Goal: Information Seeking & Learning: Learn about a topic

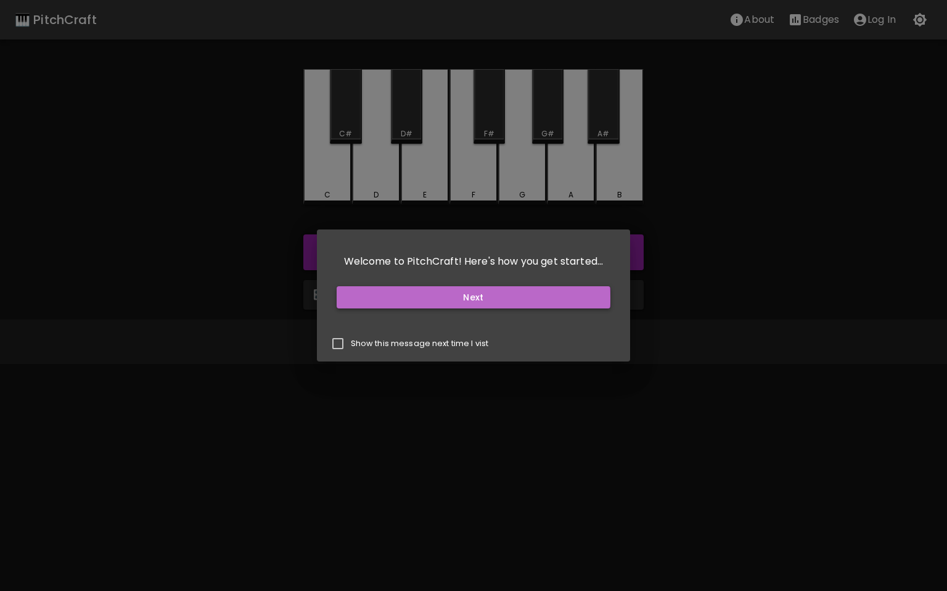
click at [461, 298] on button "Next" at bounding box center [474, 297] width 274 height 23
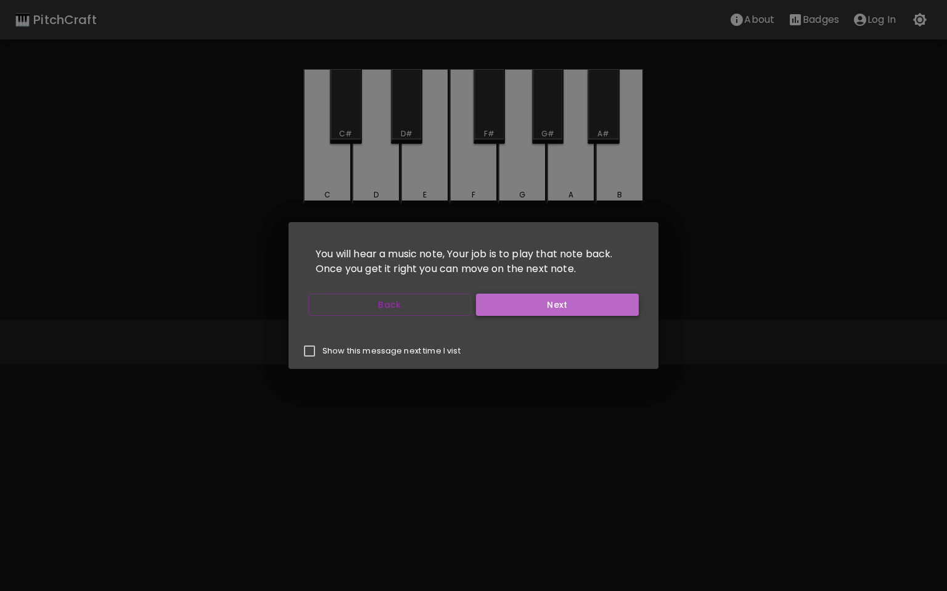
click at [529, 308] on button "Next" at bounding box center [557, 305] width 163 height 23
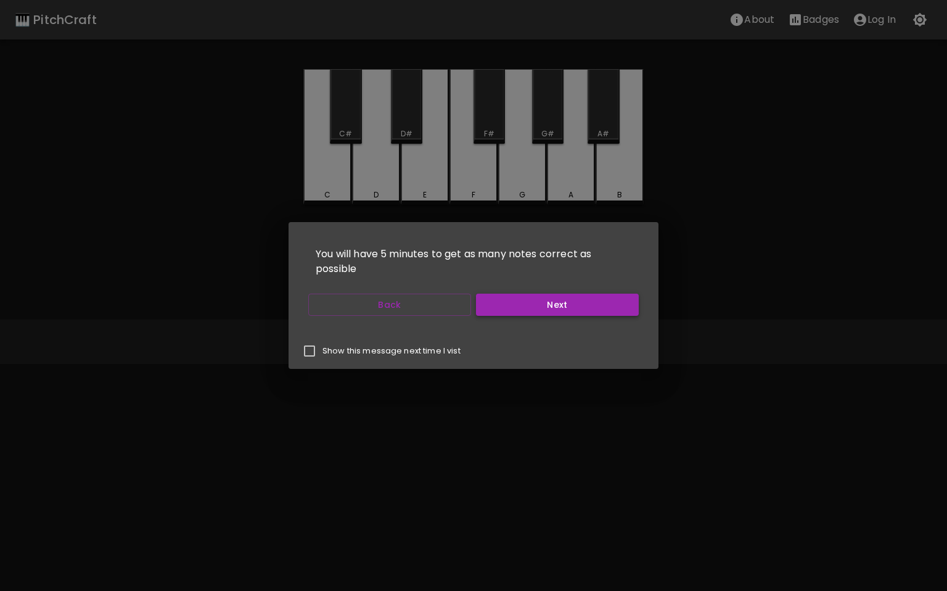
click at [529, 308] on button "Next" at bounding box center [557, 305] width 163 height 23
click at [529, 308] on button "Start Playing" at bounding box center [557, 305] width 163 height 23
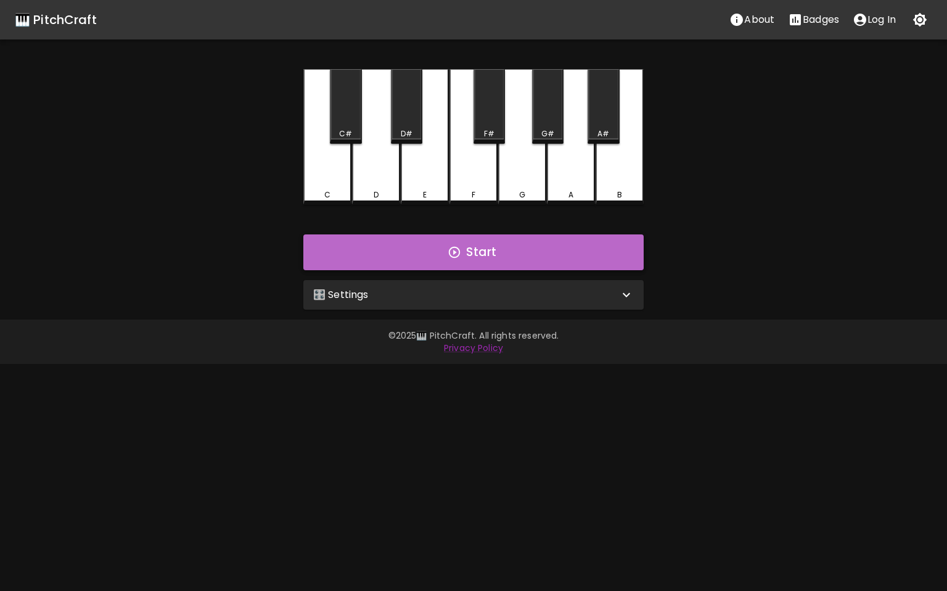
click at [478, 247] on button "Start" at bounding box center [473, 252] width 340 height 36
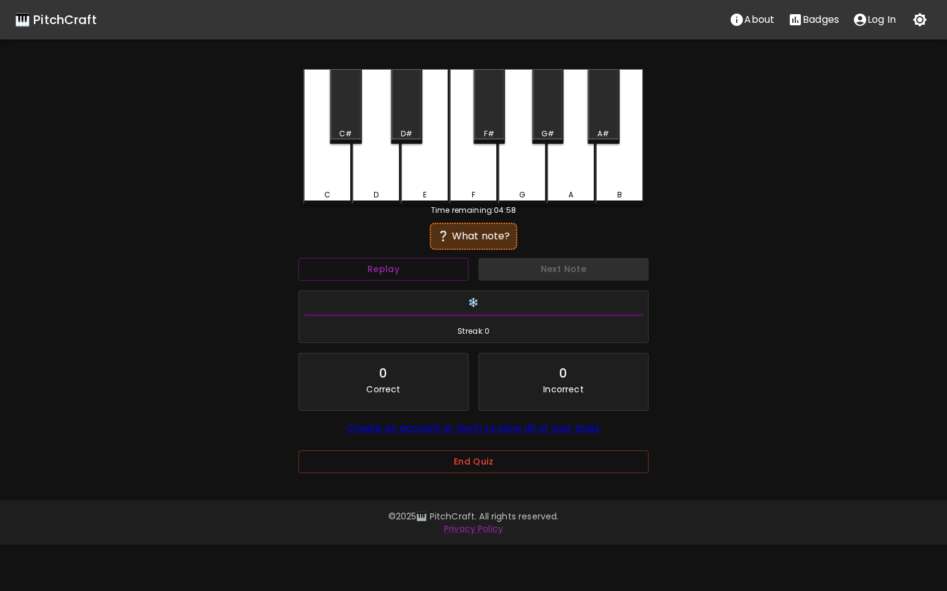
click at [367, 179] on div "D" at bounding box center [376, 137] width 48 height 136
click at [319, 182] on div "C" at bounding box center [327, 137] width 48 height 136
click at [351, 117] on div "C#" at bounding box center [345, 106] width 31 height 75
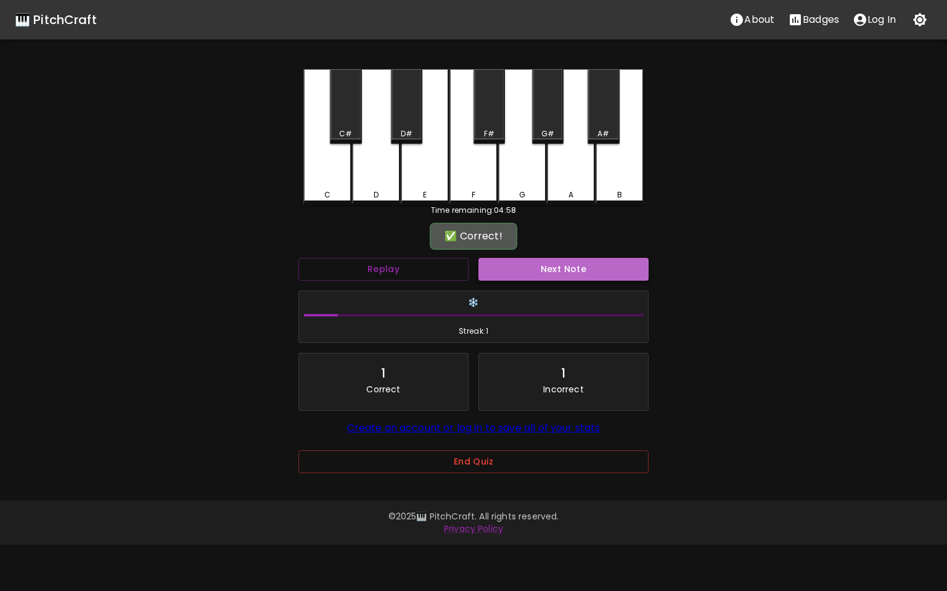
click at [567, 273] on button "Next Note" at bounding box center [564, 269] width 170 height 23
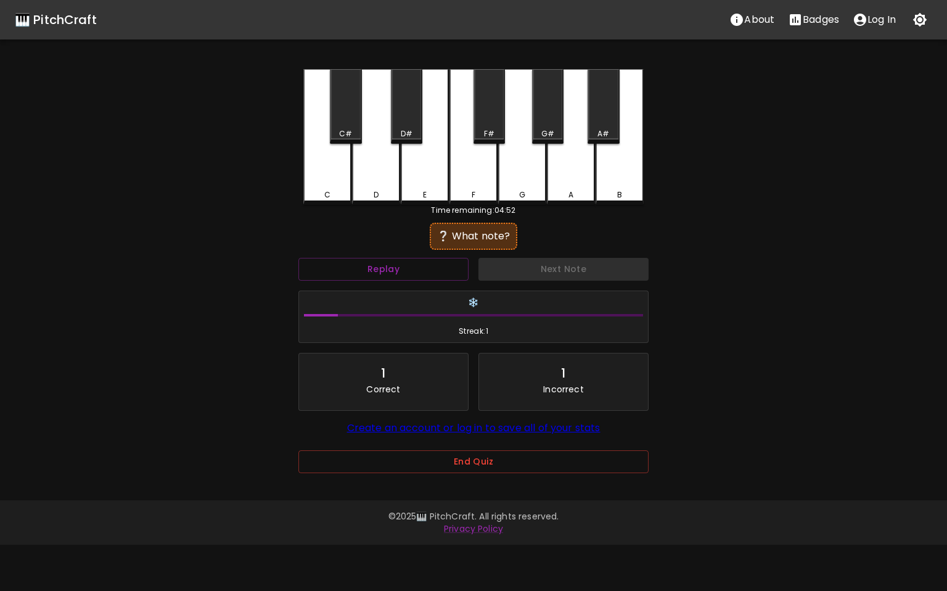
click at [476, 173] on div "F" at bounding box center [474, 137] width 48 height 136
click at [544, 131] on div "G#" at bounding box center [547, 133] width 13 height 11
click at [604, 127] on div "A#" at bounding box center [603, 106] width 31 height 75
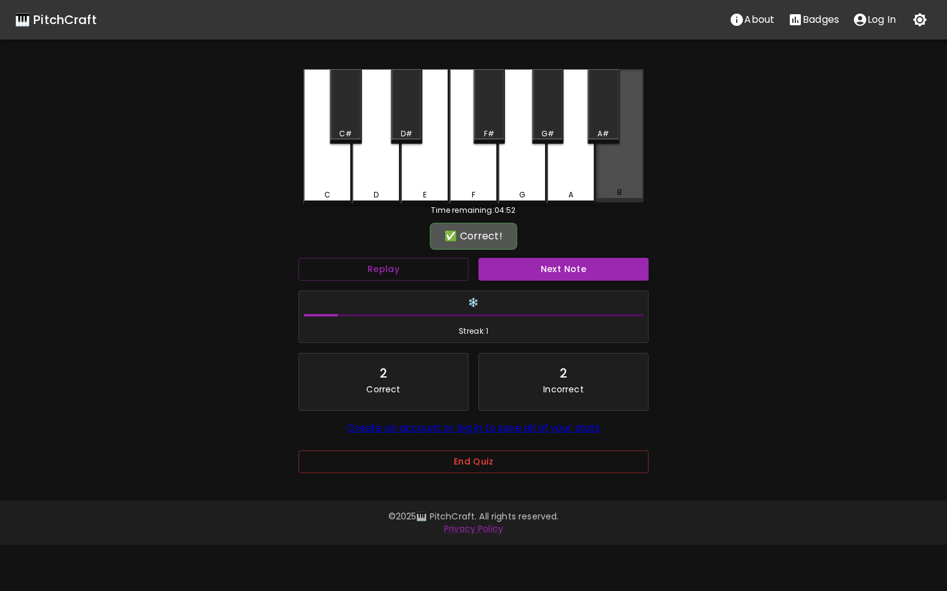
click at [625, 173] on div "B" at bounding box center [620, 135] width 48 height 133
click at [561, 273] on button "Next Note" at bounding box center [564, 269] width 170 height 23
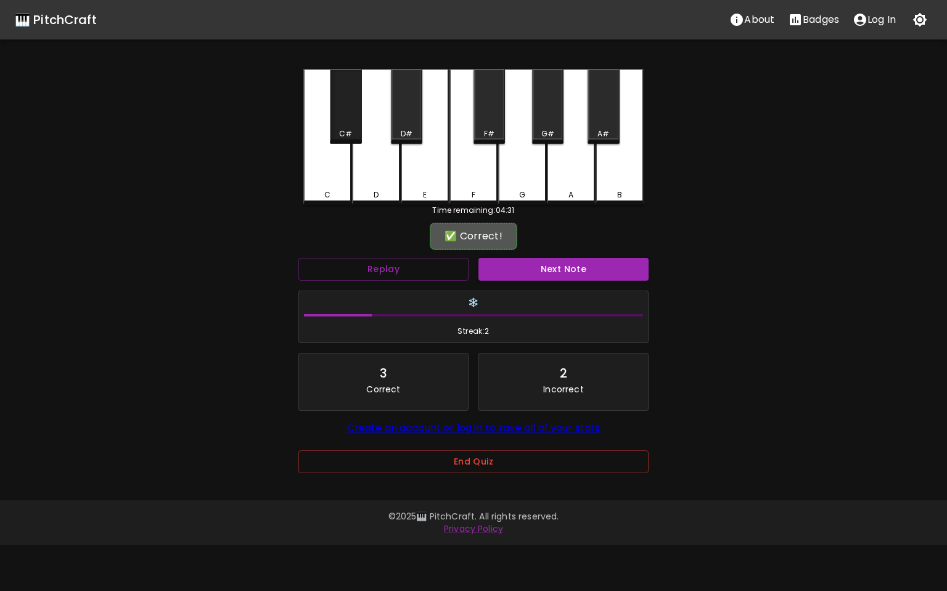
click at [353, 126] on div "C#" at bounding box center [345, 106] width 31 height 75
click at [558, 270] on button "Next Note" at bounding box center [564, 269] width 170 height 23
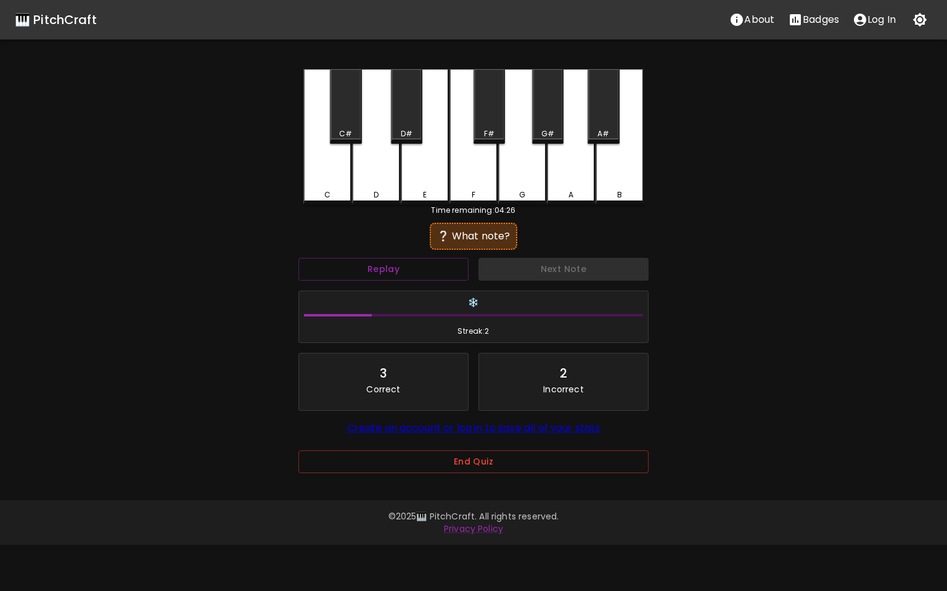
click at [385, 186] on div "D" at bounding box center [376, 137] width 48 height 136
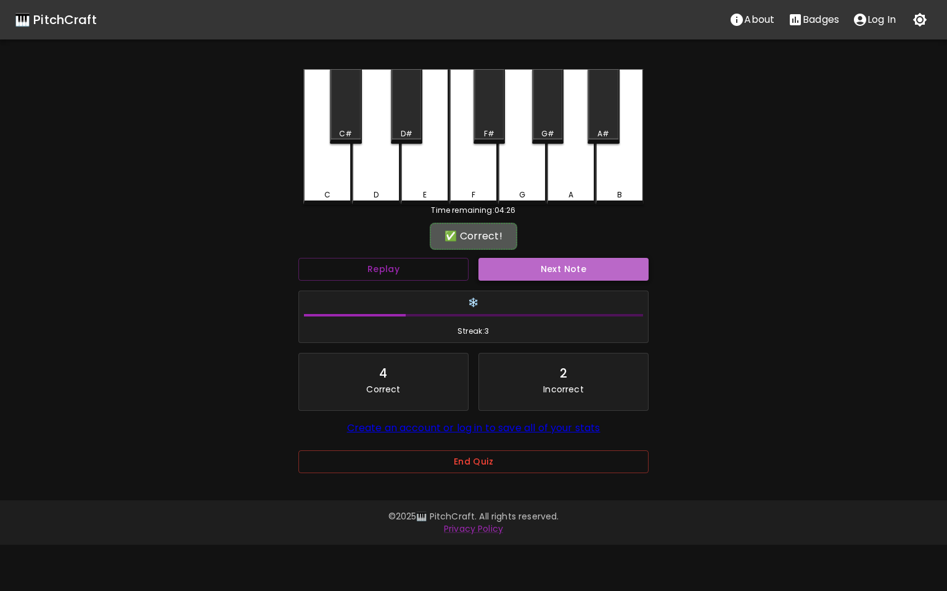
click at [535, 271] on button "Next Note" at bounding box center [564, 269] width 170 height 23
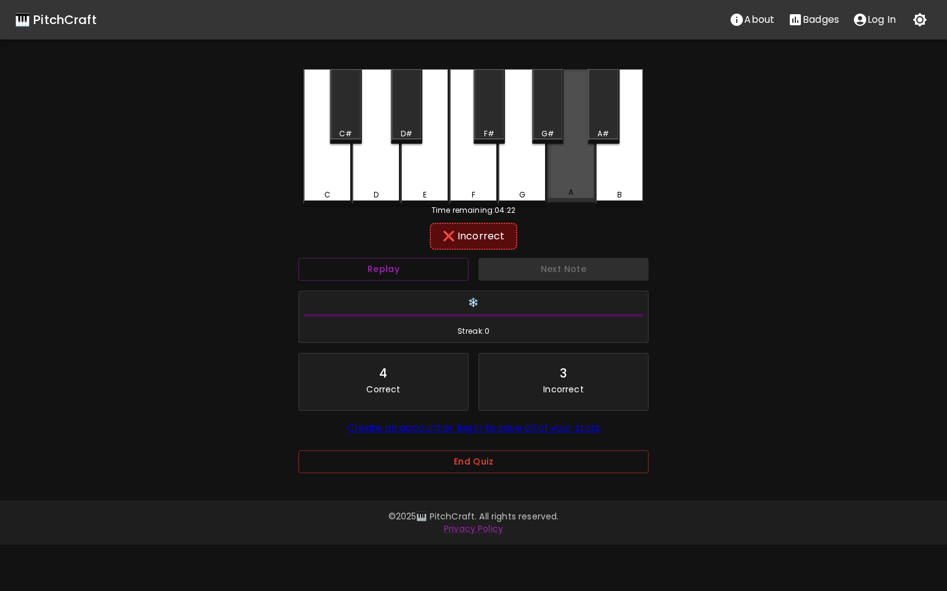
click at [588, 180] on div "A" at bounding box center [571, 135] width 48 height 133
click at [628, 177] on div "B" at bounding box center [620, 137] width 48 height 136
click at [598, 121] on div "A#" at bounding box center [603, 106] width 31 height 75
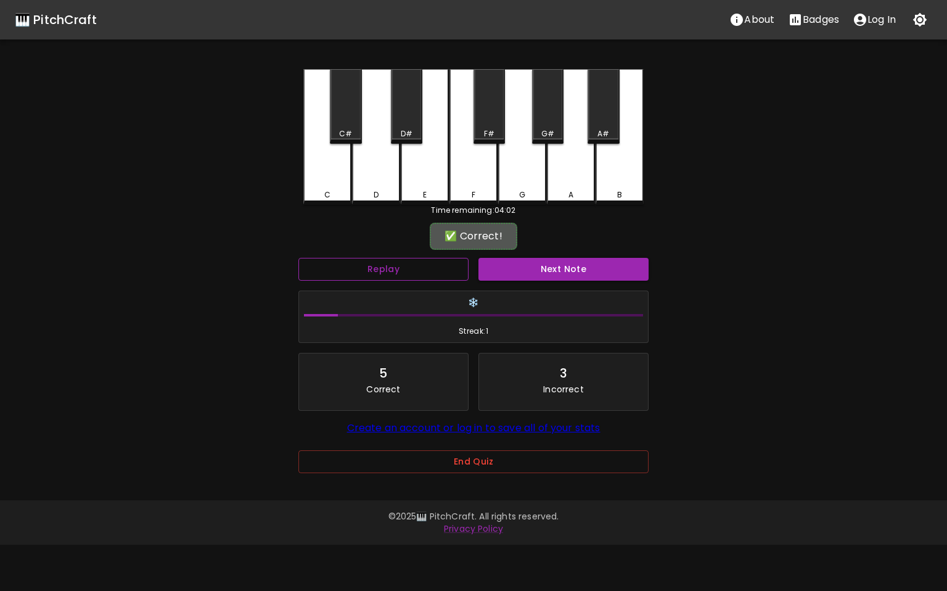
click at [426, 271] on button "Replay" at bounding box center [383, 269] width 170 height 23
click at [548, 273] on button "Next Note" at bounding box center [564, 269] width 170 height 23
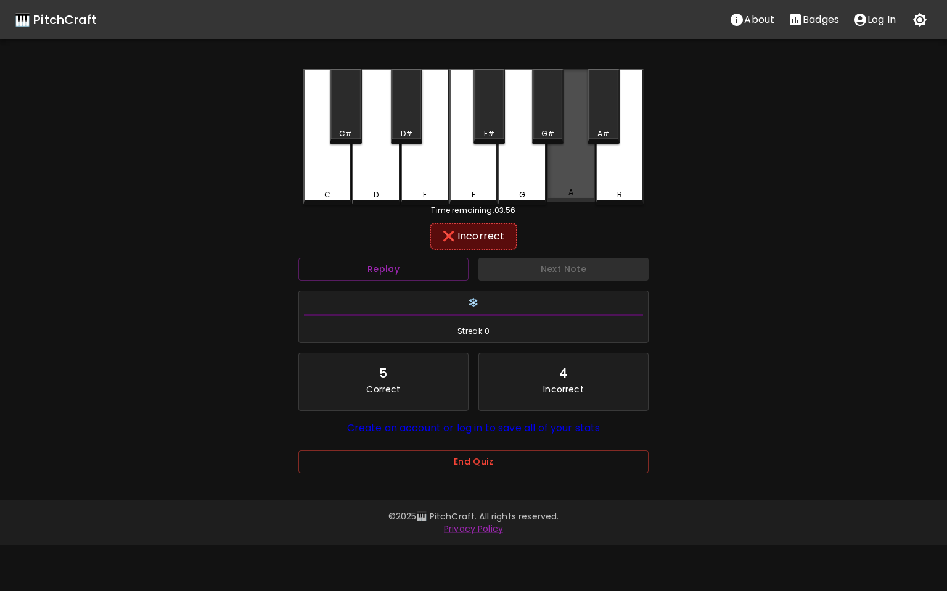
click at [568, 173] on div "A" at bounding box center [571, 135] width 48 height 133
click at [602, 123] on div "A#" at bounding box center [603, 106] width 31 height 75
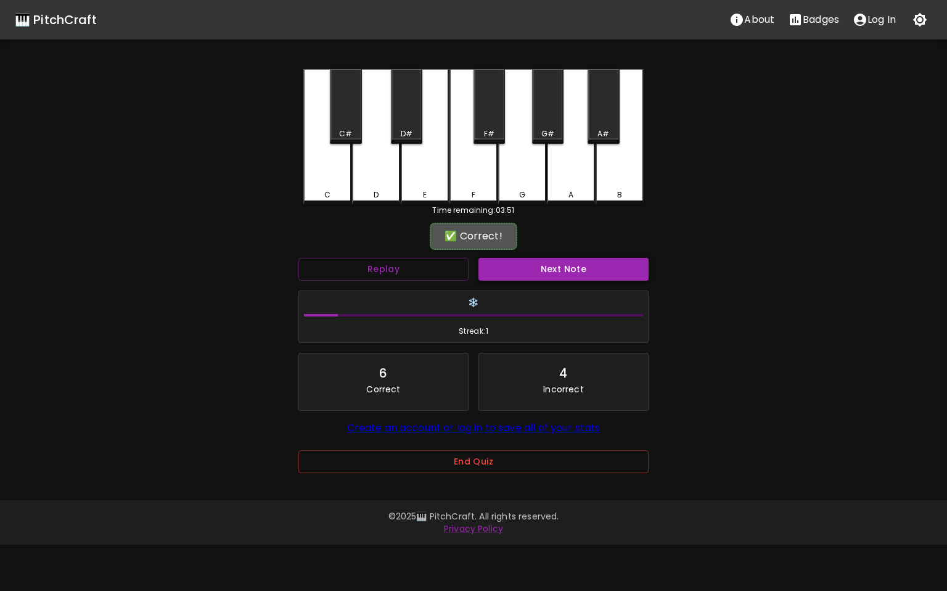
click at [582, 263] on button "Next Note" at bounding box center [564, 269] width 170 height 23
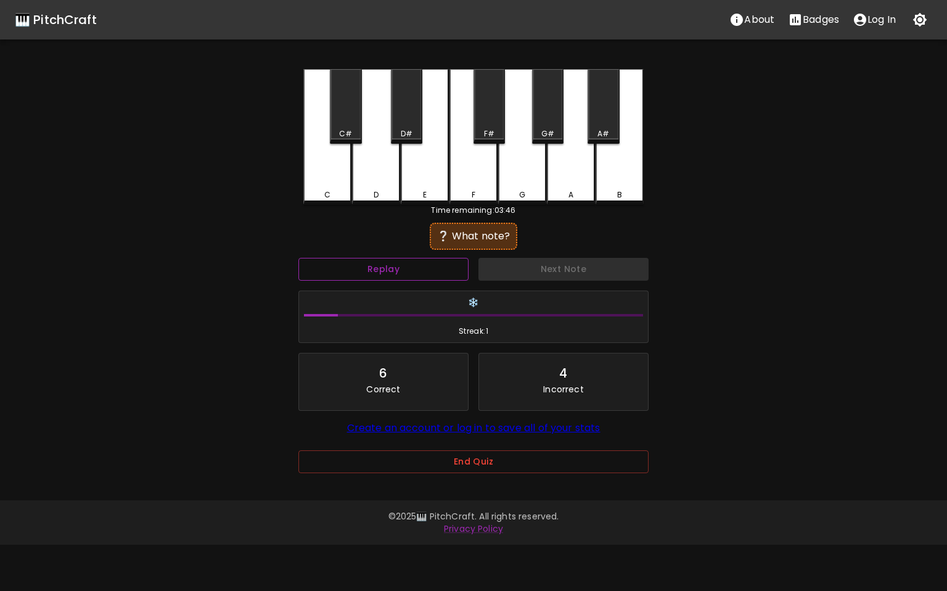
click at [410, 268] on button "Replay" at bounding box center [383, 269] width 170 height 23
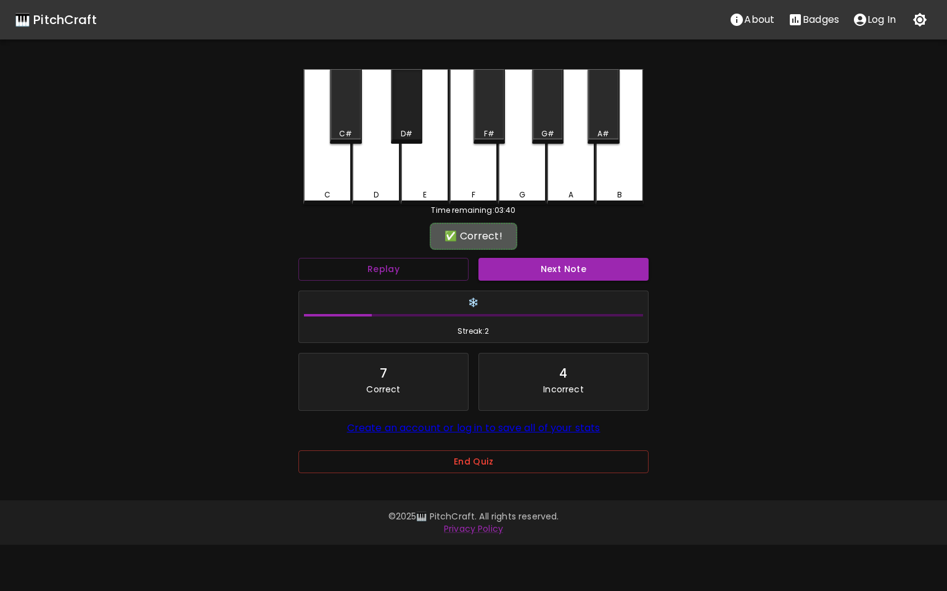
click at [418, 113] on div "D#" at bounding box center [406, 106] width 31 height 75
click at [572, 269] on button "Next Note" at bounding box center [564, 269] width 170 height 23
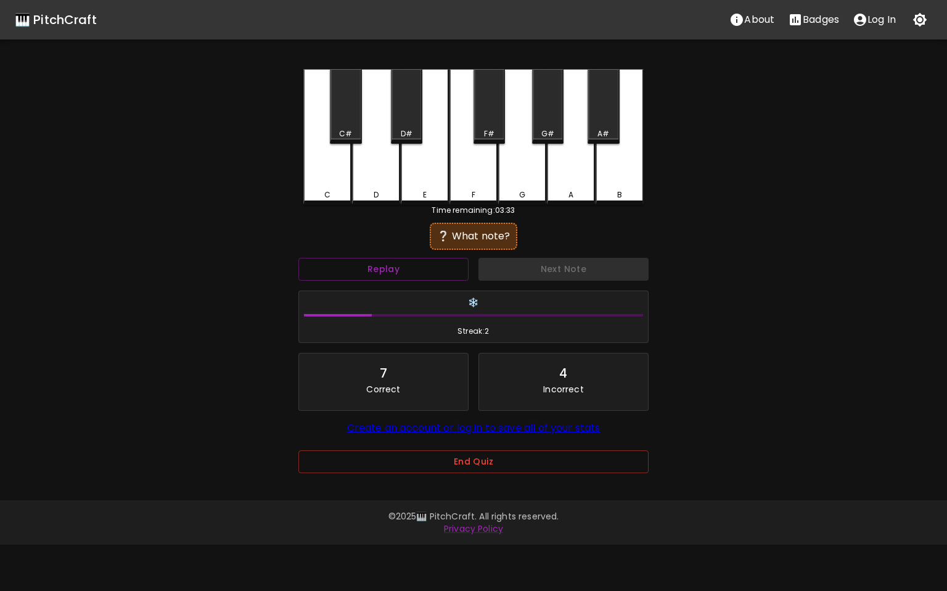
click at [336, 183] on div "C" at bounding box center [327, 137] width 48 height 136
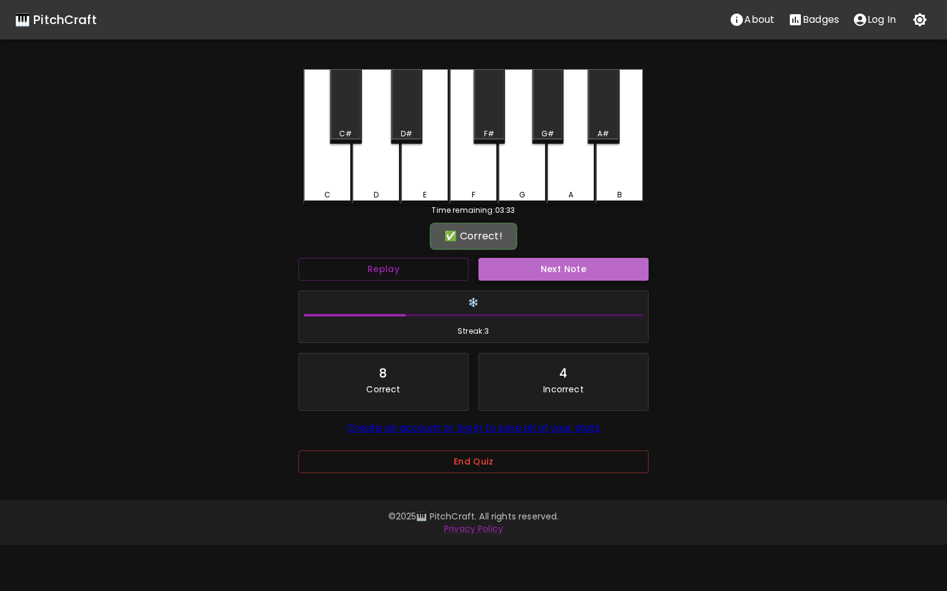
click at [524, 266] on button "Next Note" at bounding box center [564, 269] width 170 height 23
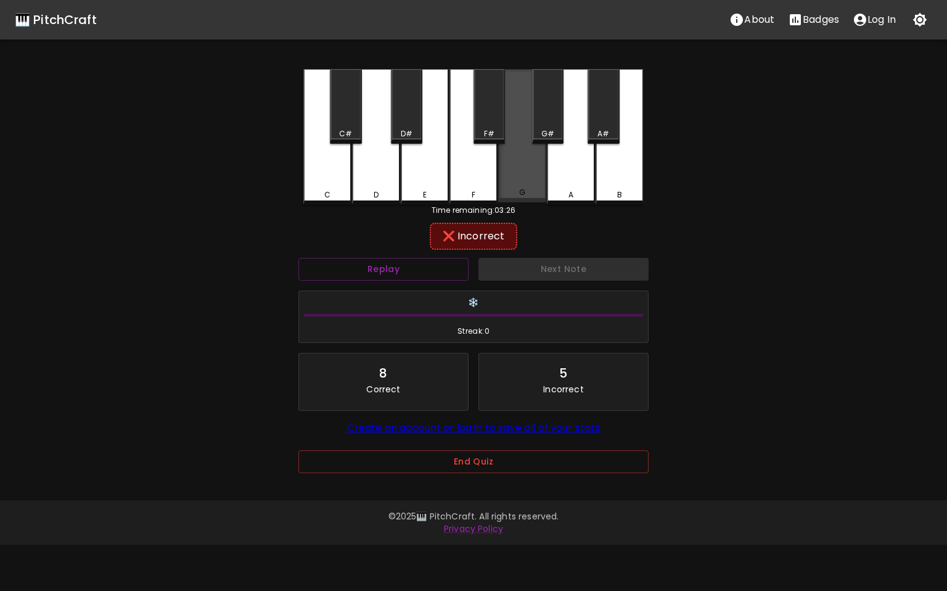
click at [525, 175] on div "G" at bounding box center [522, 135] width 48 height 133
click at [489, 130] on div "F#" at bounding box center [489, 133] width 10 height 11
click at [482, 162] on div "F" at bounding box center [474, 137] width 48 height 136
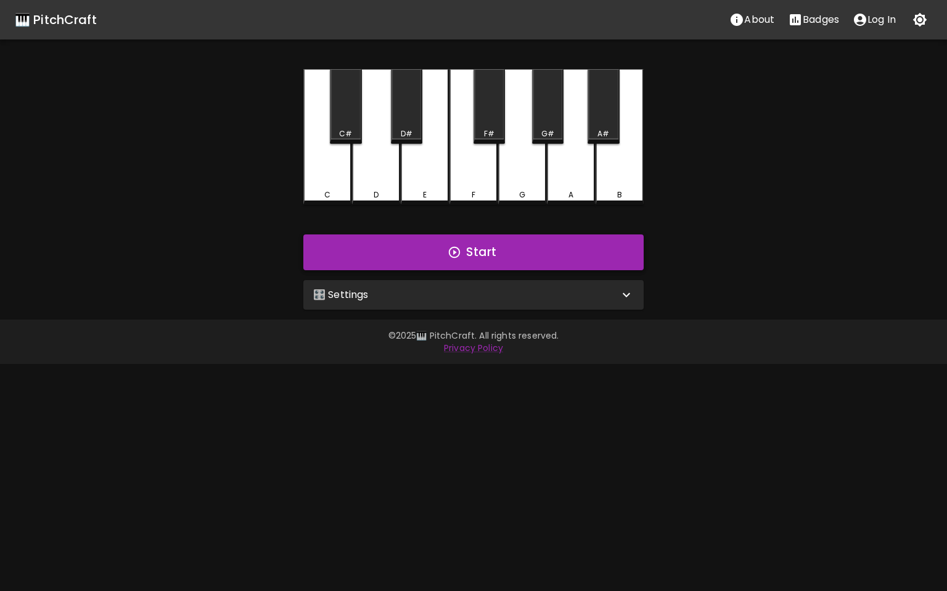
click at [467, 263] on button "Start" at bounding box center [473, 252] width 340 height 36
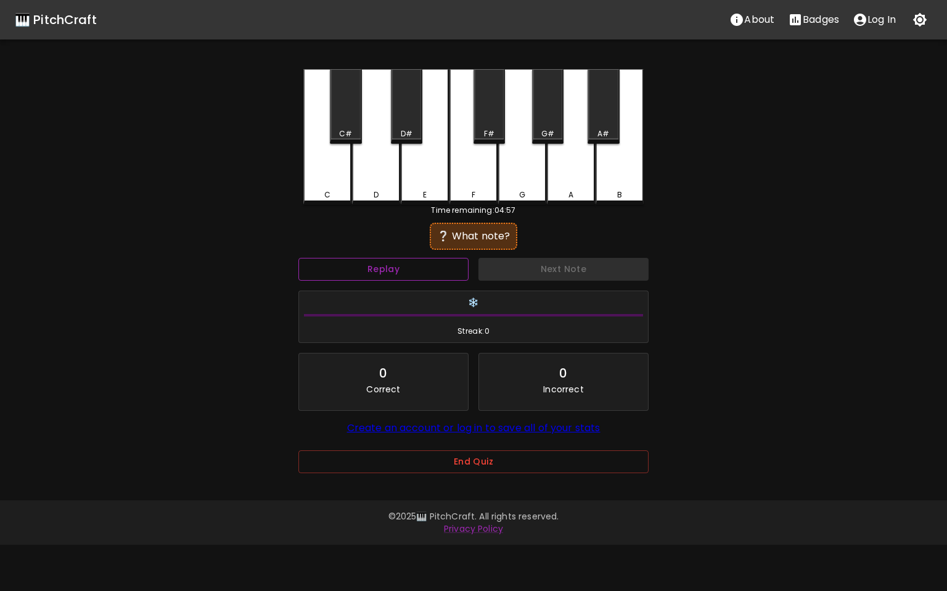
click at [446, 258] on button "Replay" at bounding box center [383, 269] width 170 height 23
click at [556, 175] on div "A" at bounding box center [571, 137] width 48 height 136
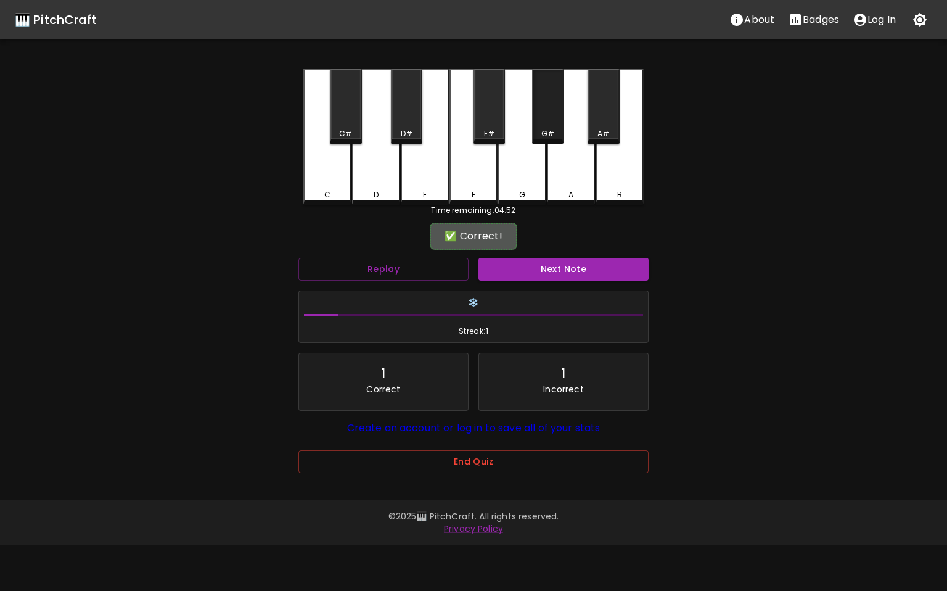
click at [545, 135] on div "G#" at bounding box center [547, 133] width 13 height 11
click at [546, 267] on button "Next Note" at bounding box center [564, 269] width 170 height 23
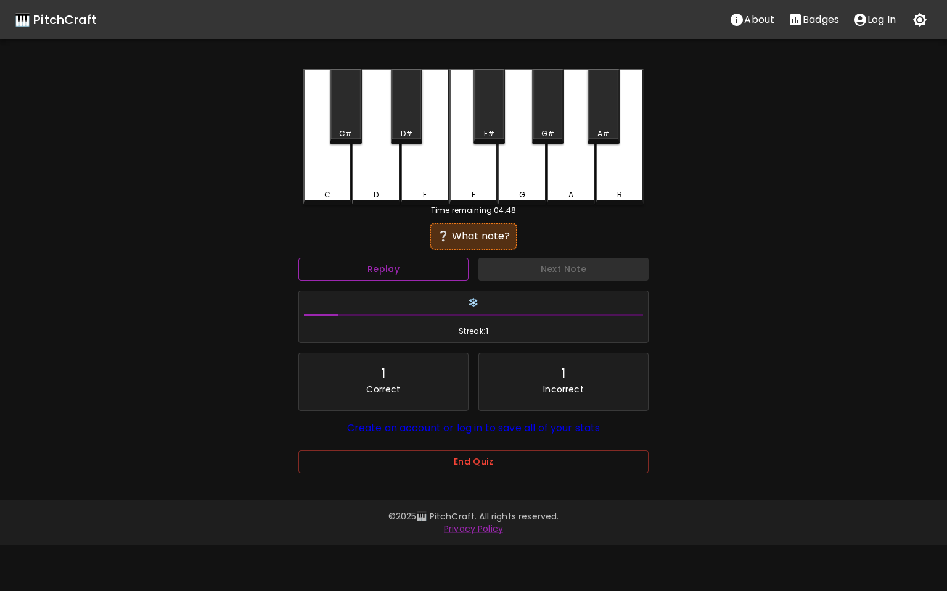
click at [434, 268] on button "Replay" at bounding box center [383, 269] width 170 height 23
click at [497, 120] on div "F#" at bounding box center [489, 106] width 31 height 75
click at [472, 170] on div "F" at bounding box center [474, 137] width 48 height 136
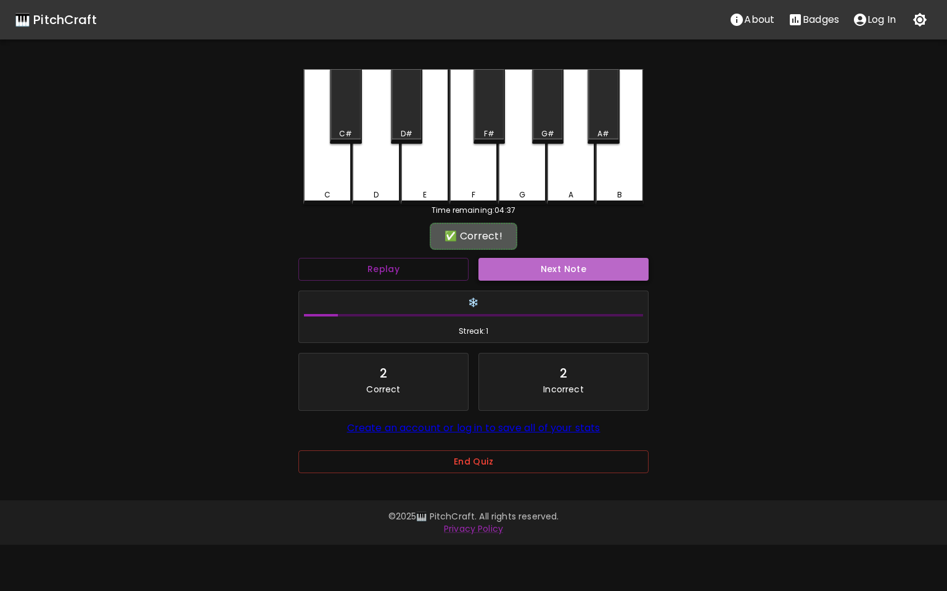
click at [514, 268] on button "Next Note" at bounding box center [564, 269] width 170 height 23
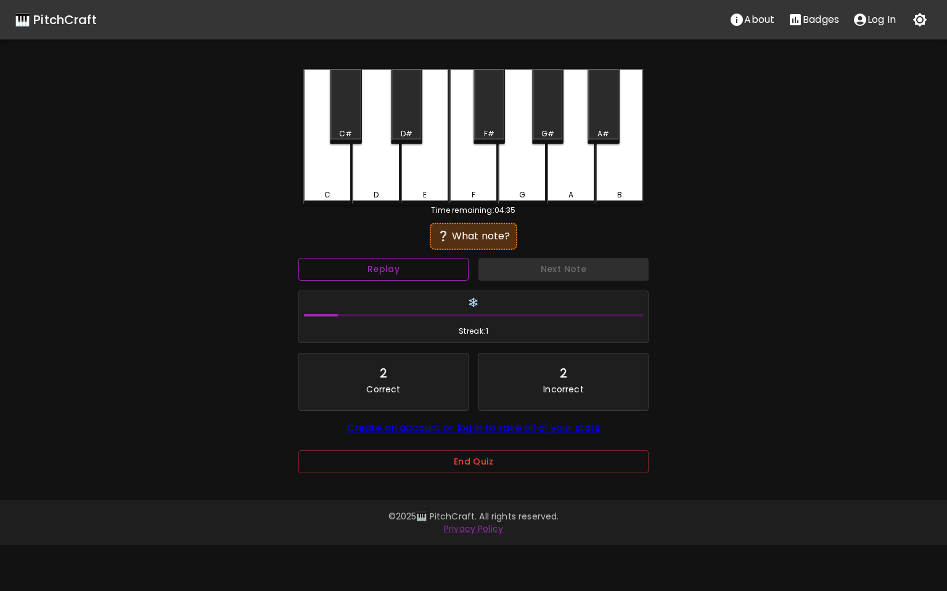
click at [438, 261] on button "Replay" at bounding box center [383, 269] width 170 height 23
click at [417, 167] on div "E" at bounding box center [425, 137] width 48 height 136
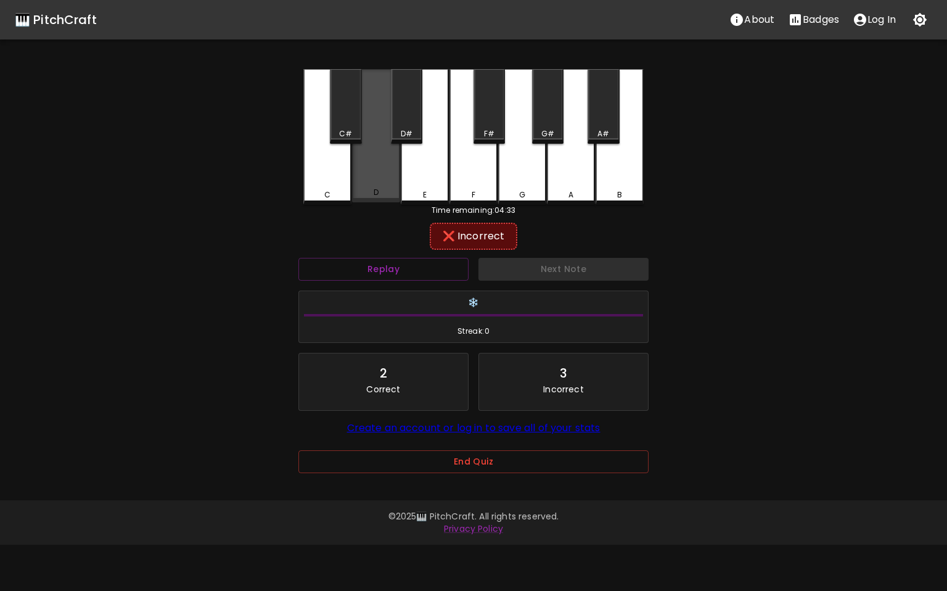
click at [382, 165] on div "D" at bounding box center [376, 135] width 48 height 133
click at [400, 128] on div "D#" at bounding box center [406, 106] width 31 height 75
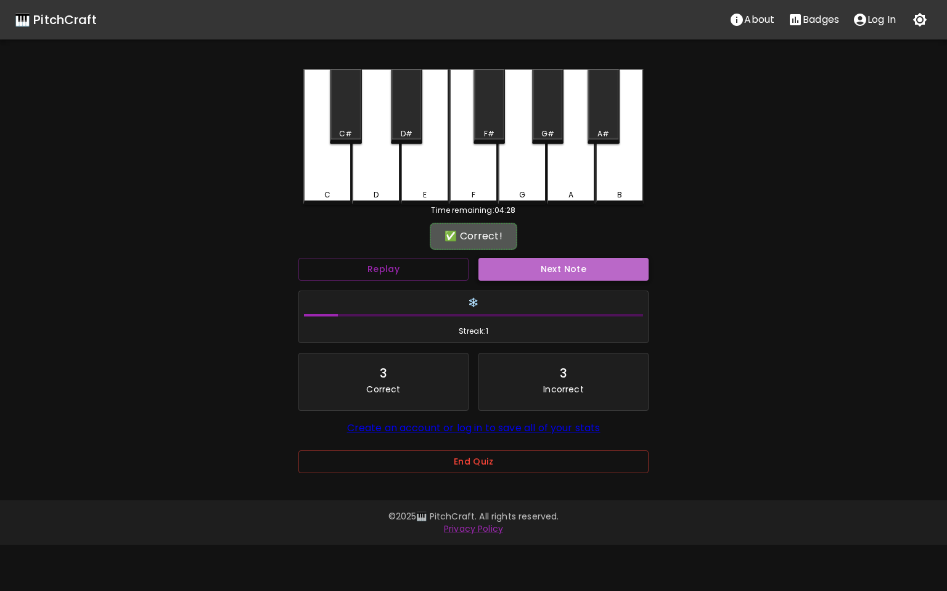
click at [533, 279] on button "Next Note" at bounding box center [564, 269] width 170 height 23
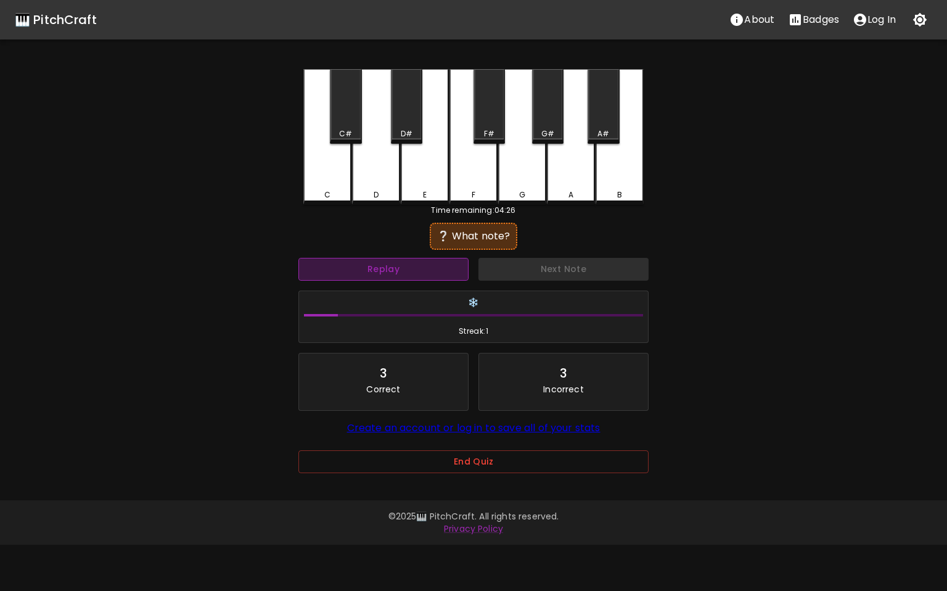
click at [438, 268] on button "Replay" at bounding box center [383, 269] width 170 height 23
click at [632, 187] on div "B" at bounding box center [620, 137] width 48 height 136
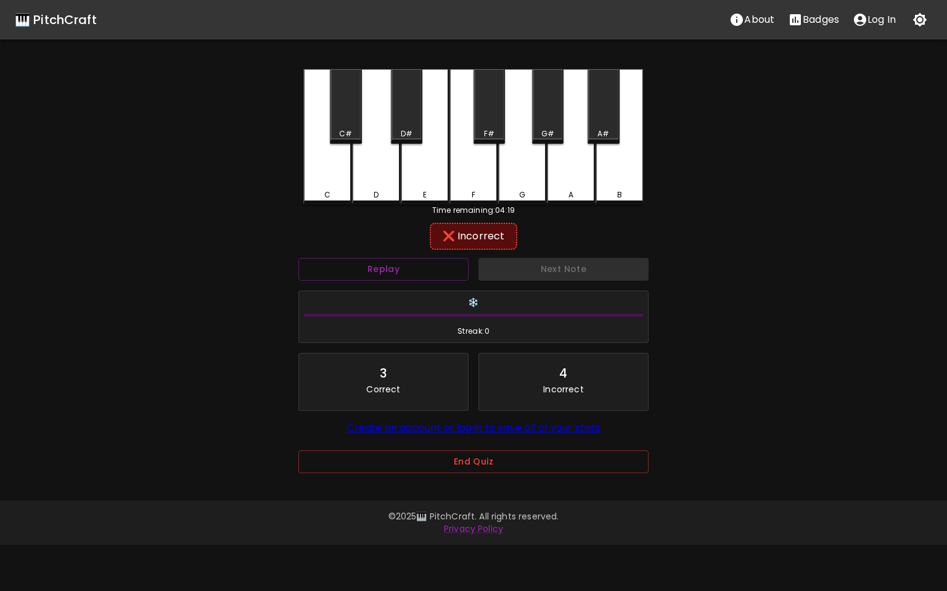
click at [606, 136] on div "A#" at bounding box center [604, 133] width 12 height 11
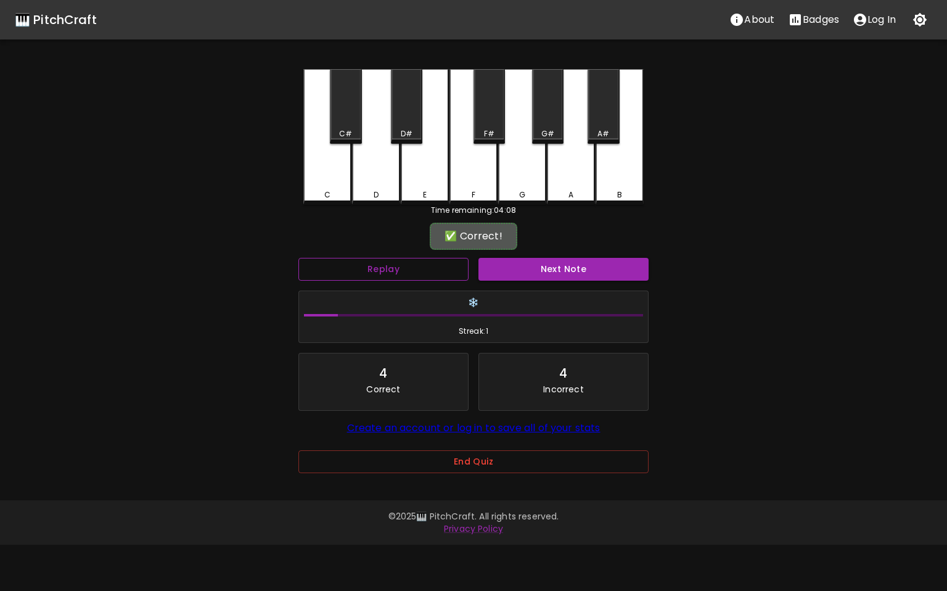
click at [433, 264] on button "Replay" at bounding box center [383, 269] width 170 height 23
click at [433, 265] on button "Replay" at bounding box center [383, 269] width 170 height 23
click at [517, 276] on button "Next Note" at bounding box center [564, 269] width 170 height 23
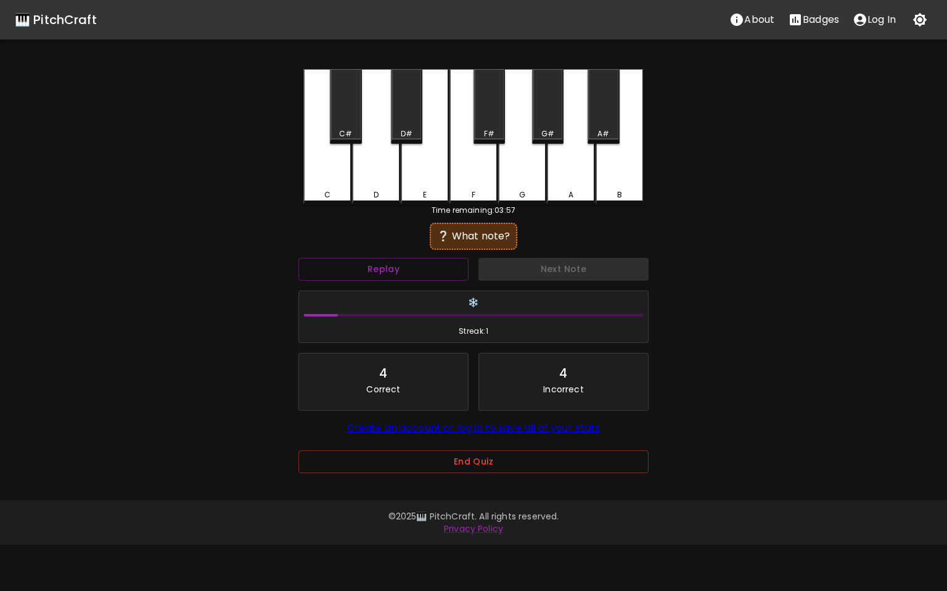
click at [414, 167] on div "E" at bounding box center [425, 137] width 48 height 136
